Goal: Task Accomplishment & Management: Manage account settings

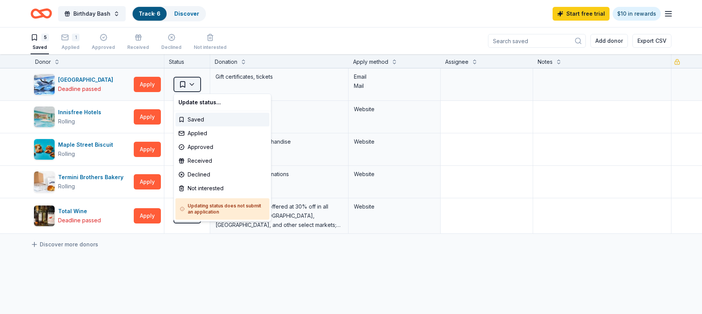
click at [187, 83] on html "Birthday Bash Track · 6 Discover Start free trial $10 in rewards 5 Saved 1 Appl…" at bounding box center [351, 157] width 702 height 314
click at [198, 189] on div "Not interested" at bounding box center [222, 189] width 94 height 14
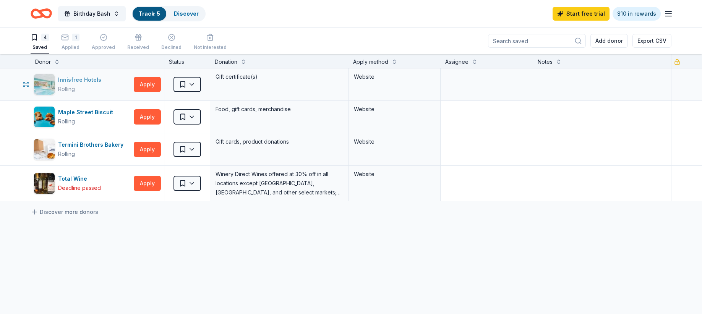
click at [96, 78] on div "Innisfree Hotels" at bounding box center [81, 79] width 46 height 9
click at [78, 109] on div "Maple Street Biscuit" at bounding box center [87, 112] width 58 height 9
click at [72, 40] on div "1" at bounding box center [76, 38] width 8 height 8
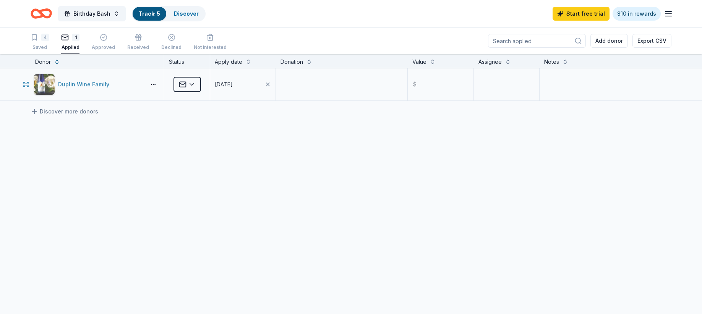
click at [94, 82] on div "Duplin Wine Family" at bounding box center [85, 84] width 54 height 9
click at [94, 15] on span "Birthday Bash" at bounding box center [91, 13] width 37 height 9
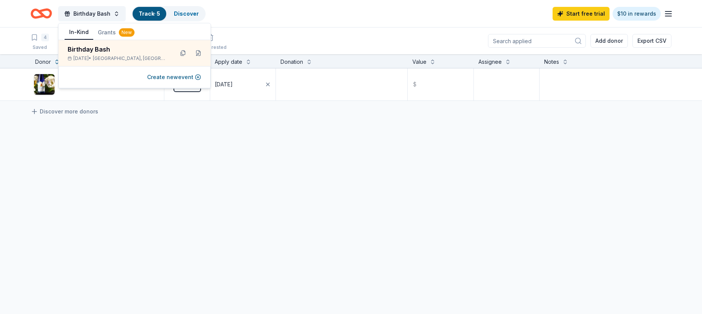
click at [149, 12] on link "Track · 5" at bounding box center [149, 13] width 21 height 6
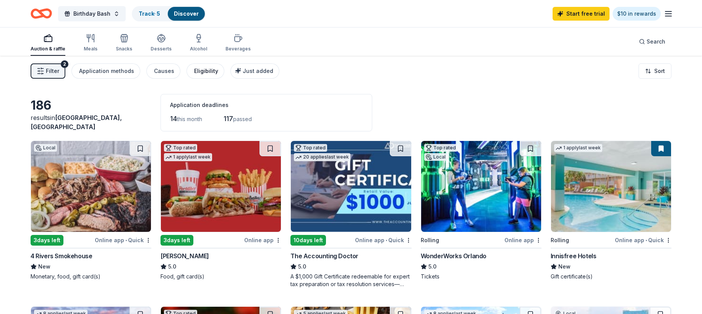
click at [199, 71] on div "Eligibility" at bounding box center [206, 70] width 24 height 9
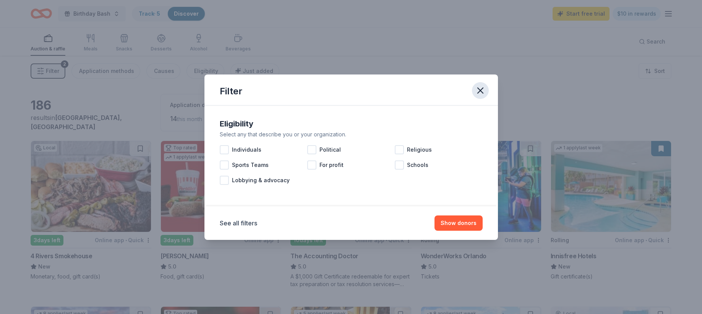
click at [482, 90] on icon "button" at bounding box center [480, 90] width 11 height 11
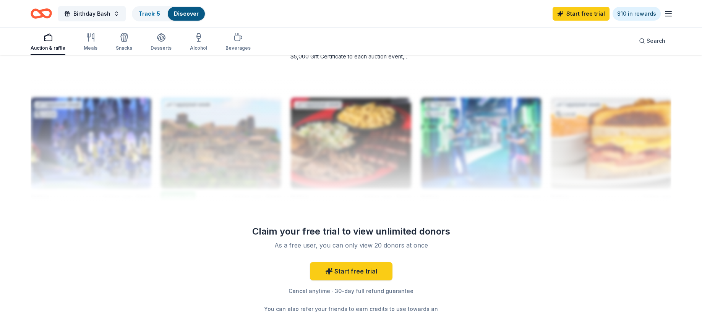
scroll to position [731, 0]
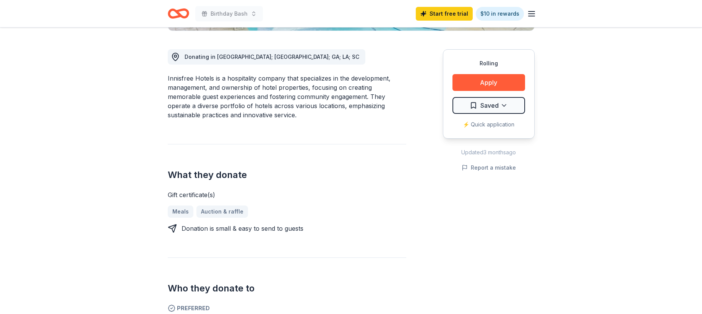
scroll to position [183, 0]
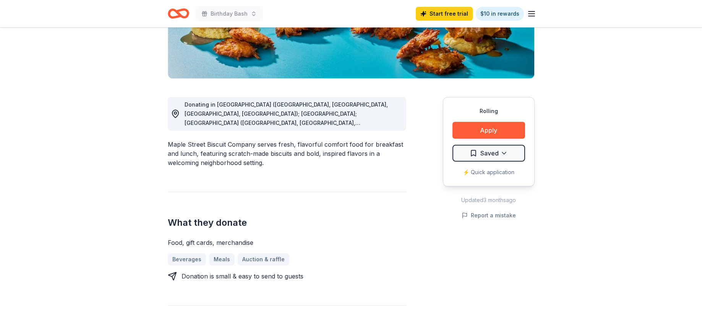
scroll to position [154, 0]
drag, startPoint x: 167, startPoint y: 144, endPoint x: 227, endPoint y: 144, distance: 59.6
click at [227, 144] on div "Maple Street Biscuit Company serves fresh, flavorful comfort food for breakfast…" at bounding box center [287, 153] width 238 height 28
drag, startPoint x: 167, startPoint y: 143, endPoint x: 288, endPoint y: 144, distance: 120.8
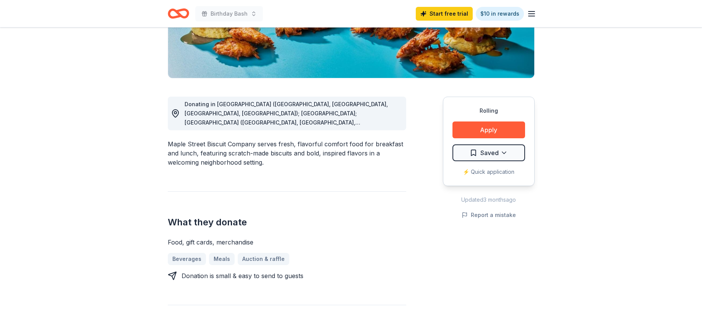
click at [287, 144] on div "Maple Street Biscuit Company serves fresh, flavorful comfort food for breakfast…" at bounding box center [287, 153] width 238 height 28
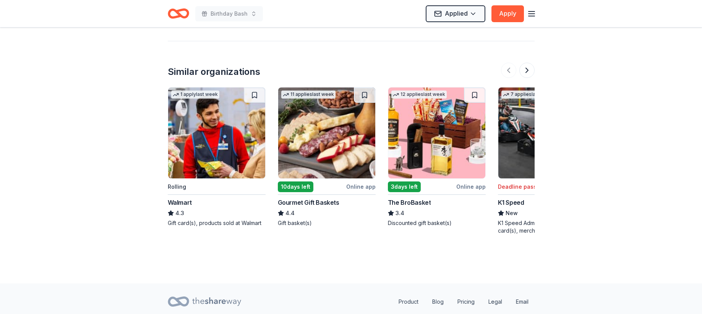
scroll to position [730, 0]
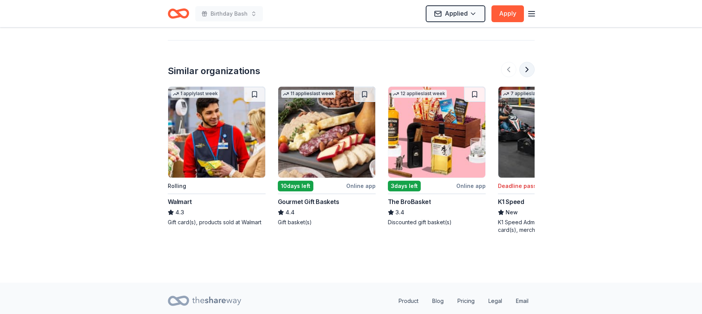
click at [526, 62] on button at bounding box center [526, 69] width 15 height 15
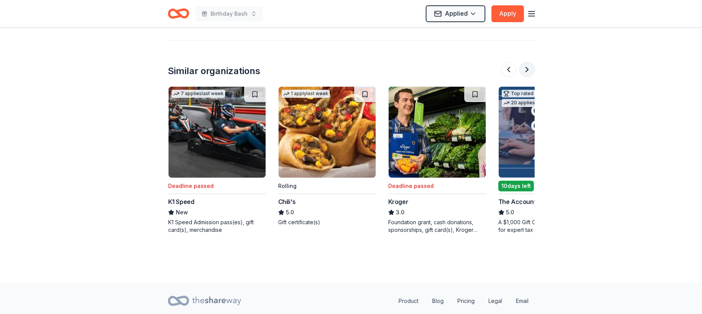
scroll to position [0, 330]
click at [526, 62] on button at bounding box center [526, 69] width 15 height 15
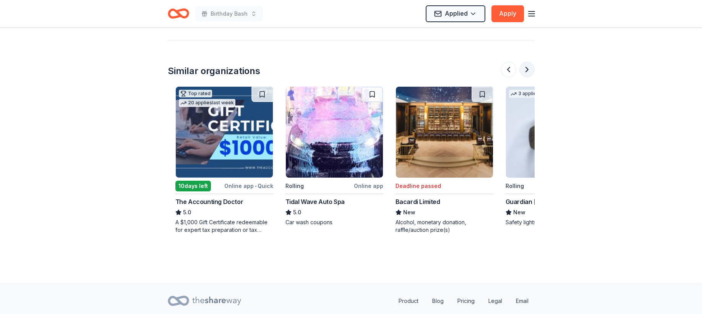
scroll to position [0, 660]
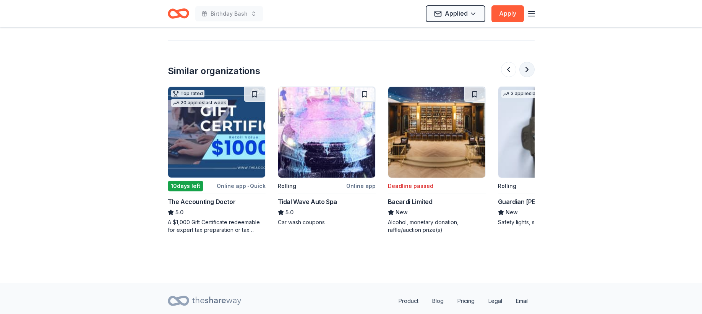
click at [526, 62] on button at bounding box center [526, 69] width 15 height 15
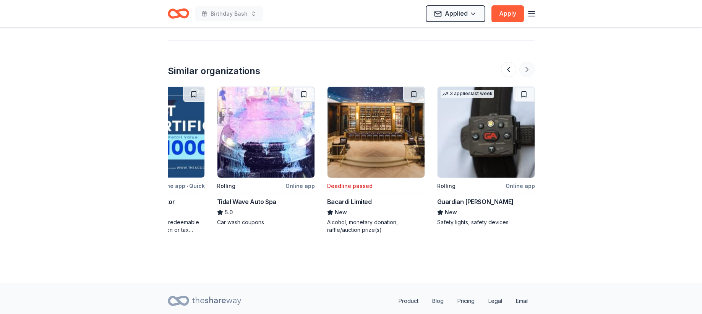
scroll to position [0, 722]
click at [358, 182] on div "Deadline passed" at bounding box center [349, 186] width 45 height 9
